Goal: Transaction & Acquisition: Purchase product/service

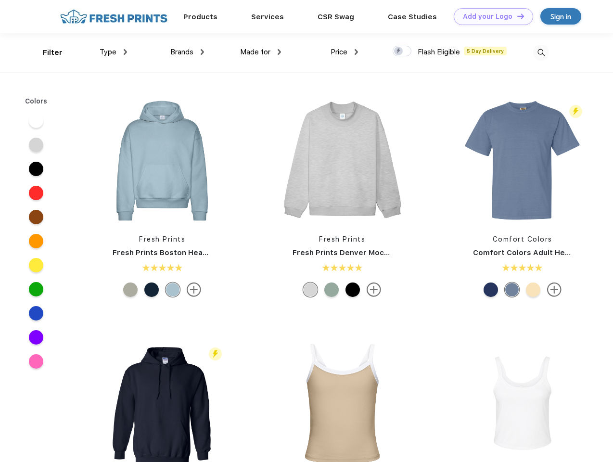
click at [490, 16] on link "Add your Logo Design Tool" at bounding box center [493, 16] width 79 height 17
click at [0, 0] on div "Design Tool" at bounding box center [0, 0] width 0 height 0
click at [516, 16] on link "Add your Logo Design Tool" at bounding box center [493, 16] width 79 height 17
click at [46, 52] on div "Filter" at bounding box center [53, 52] width 20 height 11
click at [114, 52] on span "Type" at bounding box center [108, 52] width 17 height 9
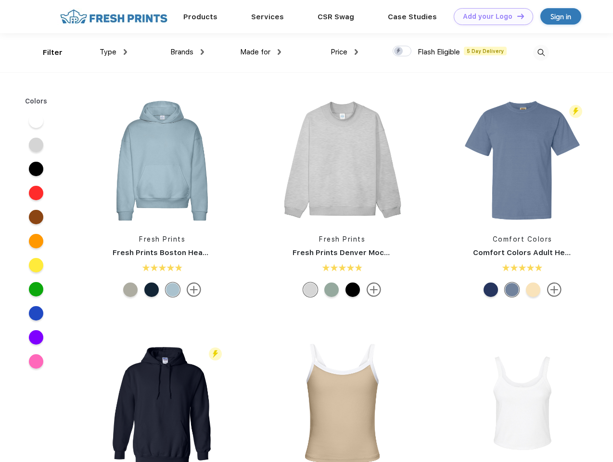
click at [187, 52] on span "Brands" at bounding box center [181, 52] width 23 height 9
click at [261, 52] on span "Made for" at bounding box center [255, 52] width 30 height 9
click at [344, 52] on span "Price" at bounding box center [338, 52] width 17 height 9
click at [402, 51] on div at bounding box center [401, 51] width 19 height 11
click at [399, 51] on input "checkbox" at bounding box center [395, 48] width 6 height 6
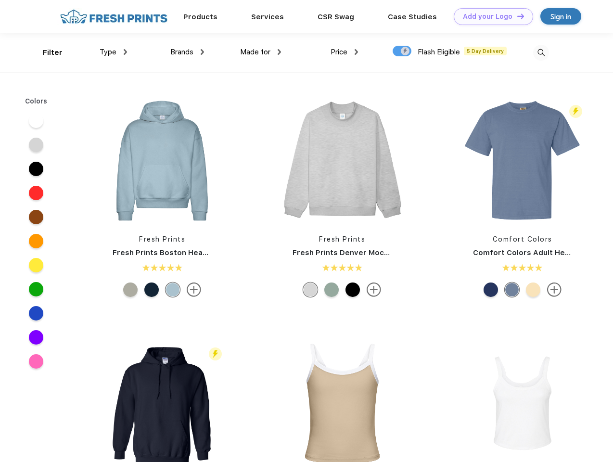
click at [541, 52] on img at bounding box center [541, 53] width 16 height 16
